Goal: Task Accomplishment & Management: Complete application form

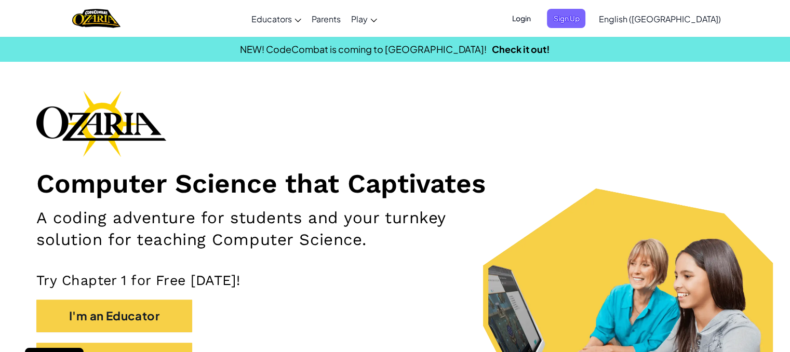
click at [536, 14] on span "Login" at bounding box center [520, 18] width 31 height 19
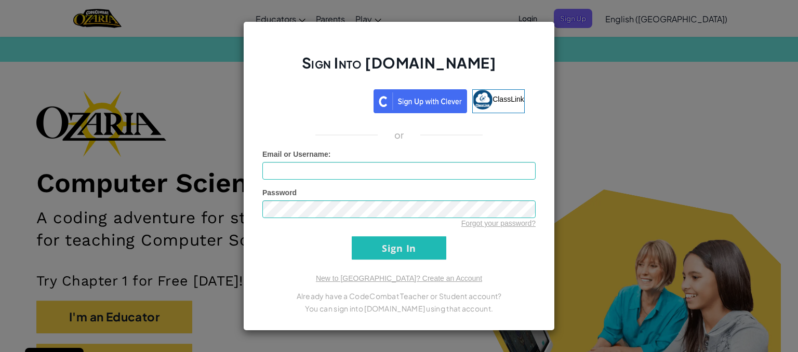
click at [505, 129] on div "or" at bounding box center [398, 135] width 289 height 12
click at [329, 173] on input "Email or Username :" at bounding box center [398, 171] width 273 height 18
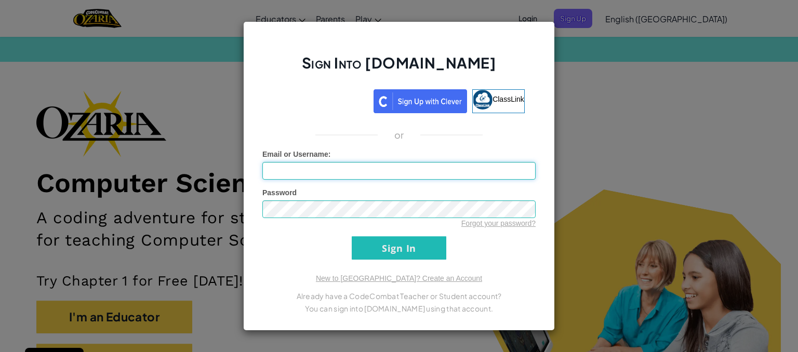
click at [329, 173] on input "Email or Username :" at bounding box center [398, 171] width 273 height 18
type input "[EMAIL_ADDRESS][DOMAIN_NAME]"
